Goal: Task Accomplishment & Management: Use online tool/utility

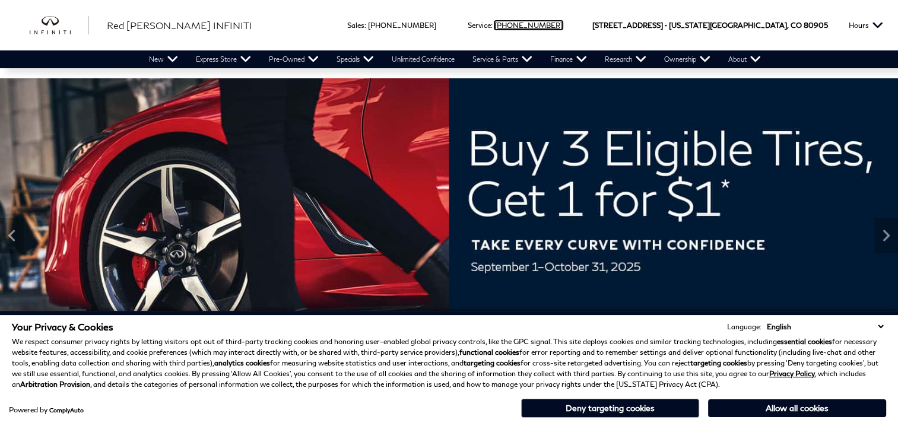
click at [563, 23] on link "Call service Phone Number 719-215-8706" at bounding box center [529, 25] width 68 height 9
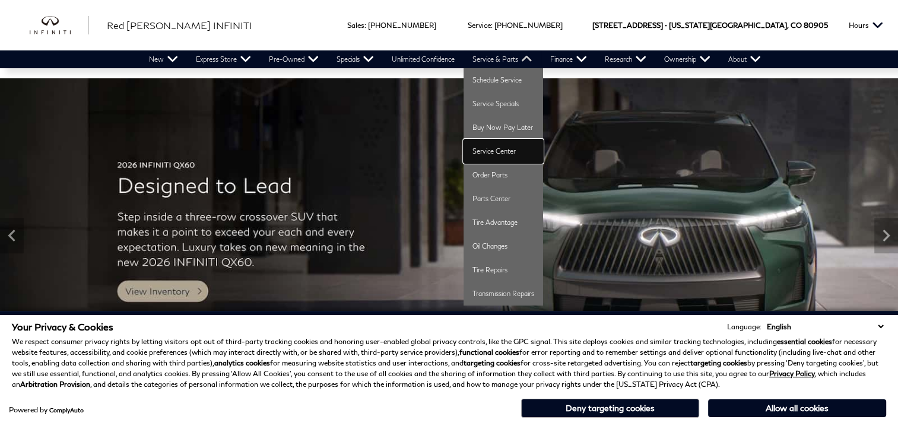
click at [492, 153] on link "Service Center" at bounding box center [504, 152] width 80 height 24
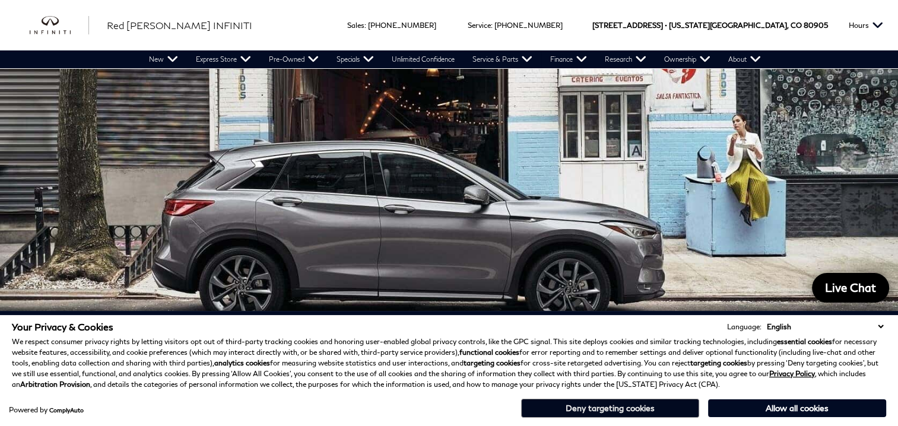
click at [609, 406] on button "Deny targeting cookies" at bounding box center [610, 408] width 178 height 19
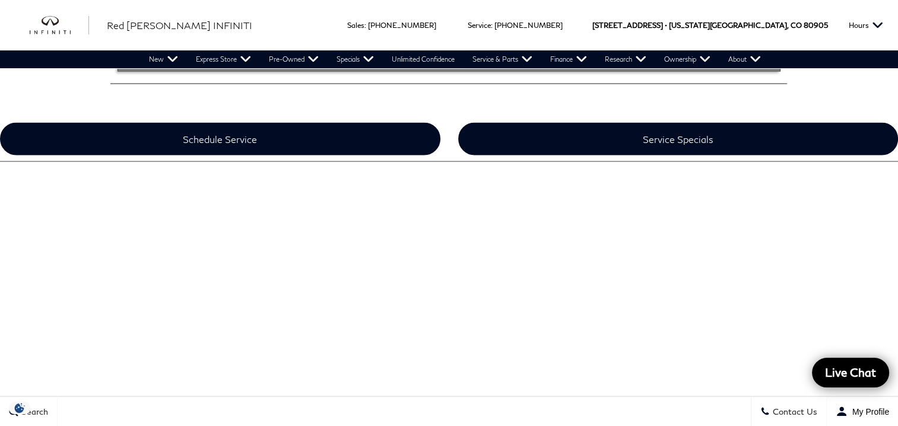
scroll to position [2138, 0]
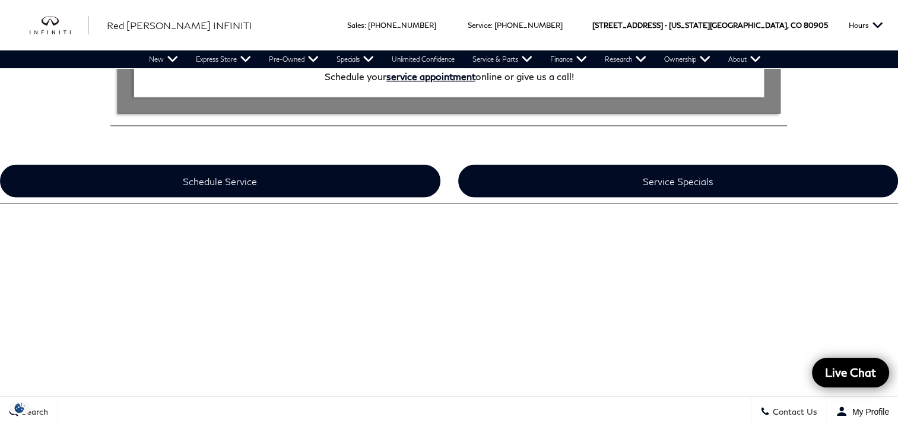
click at [772, 278] on center at bounding box center [449, 344] width 791 height 269
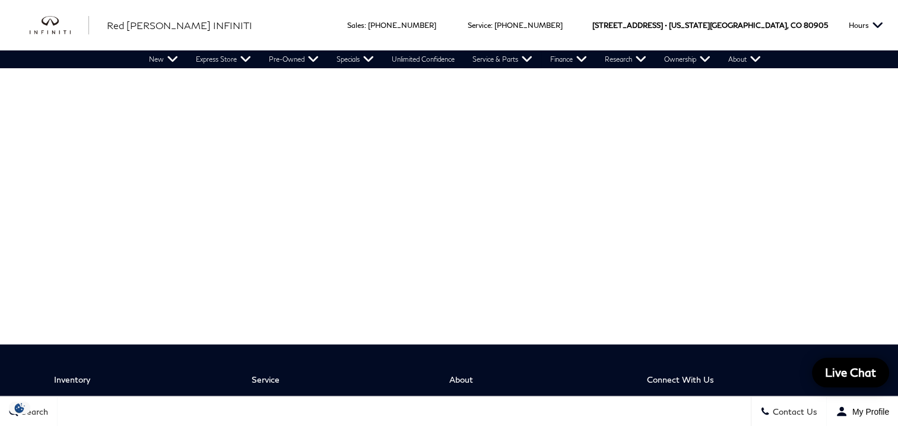
scroll to position [2256, 0]
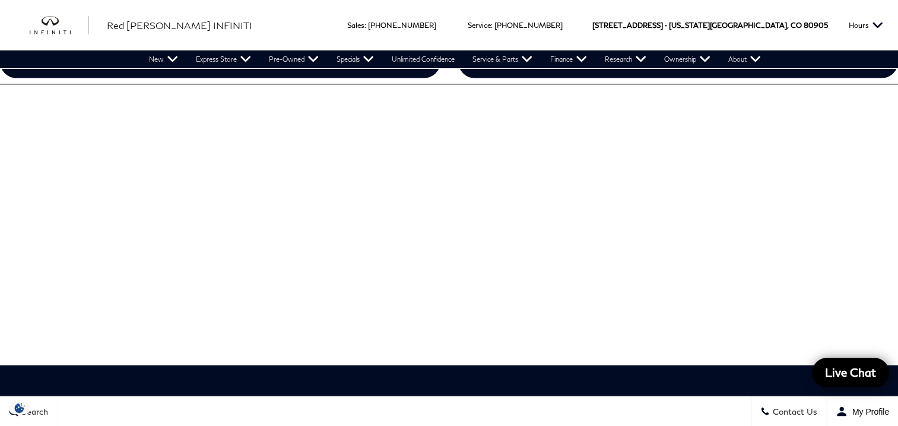
click at [752, 239] on center at bounding box center [449, 225] width 791 height 269
click at [754, 217] on center at bounding box center [449, 225] width 791 height 269
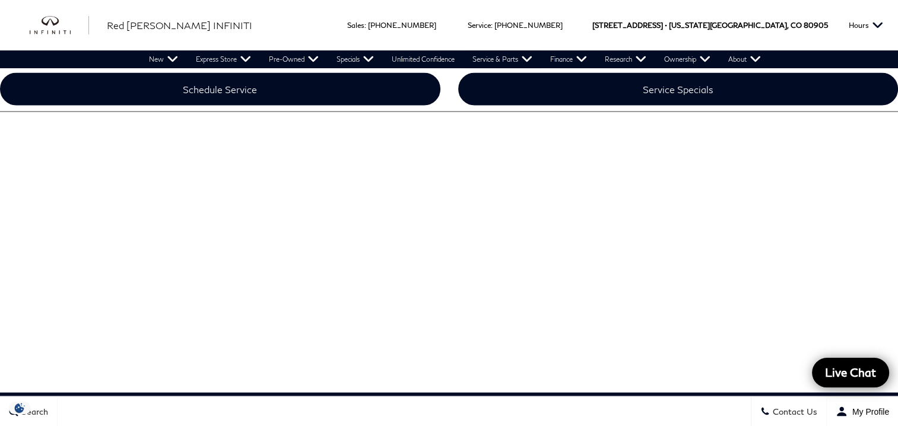
scroll to position [2197, 0]
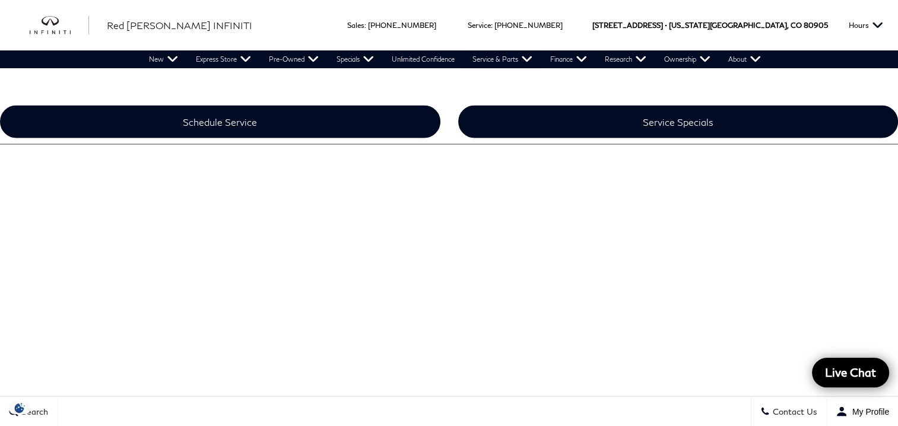
click at [747, 258] on center at bounding box center [449, 284] width 791 height 269
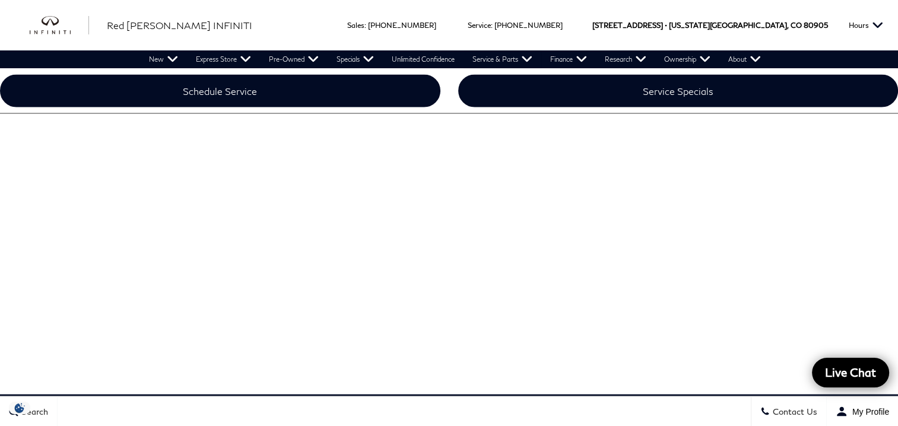
scroll to position [2256, 0]
